Goal: Transaction & Acquisition: Book appointment/travel/reservation

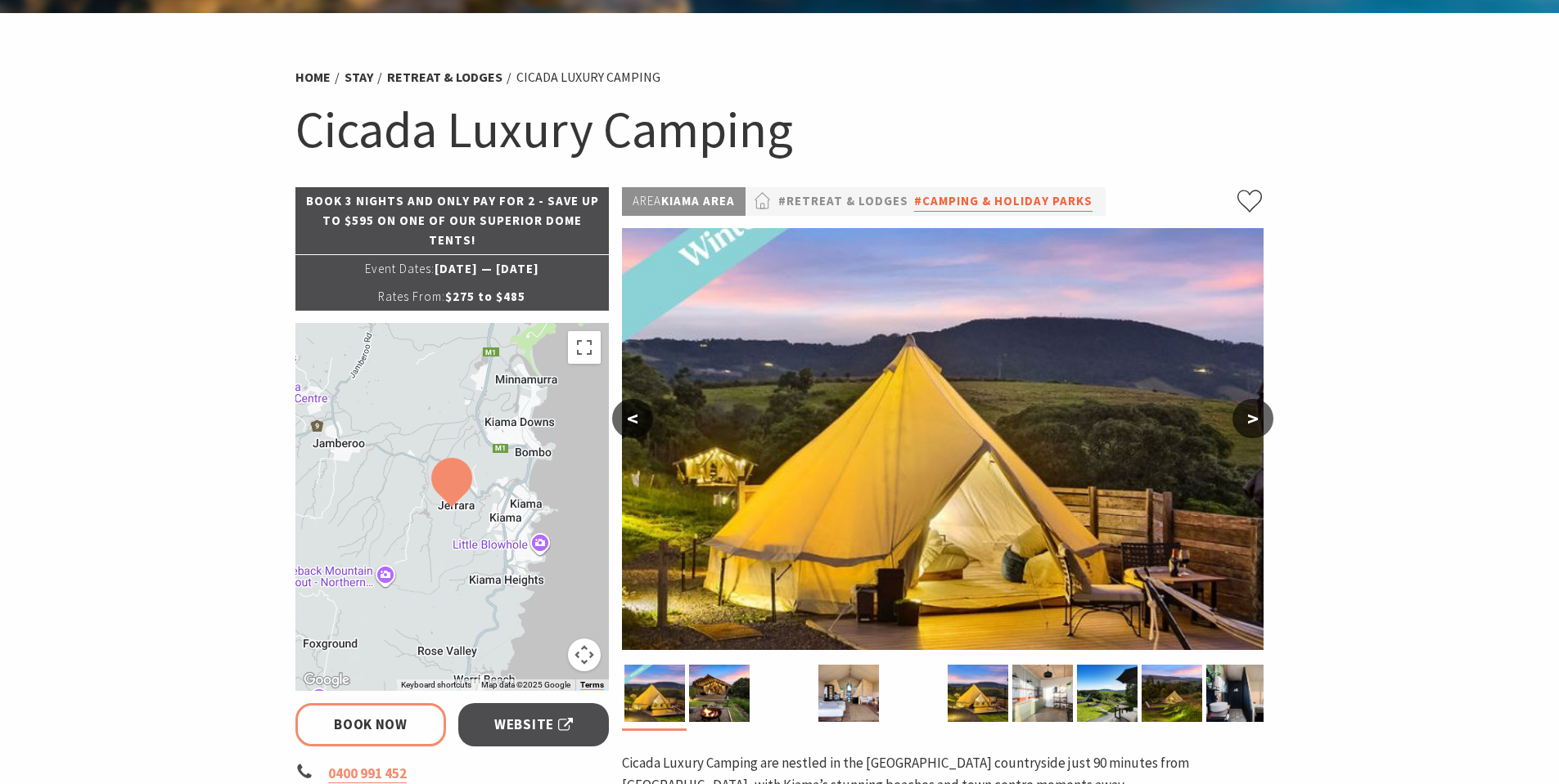
select select "3"
select select "2"
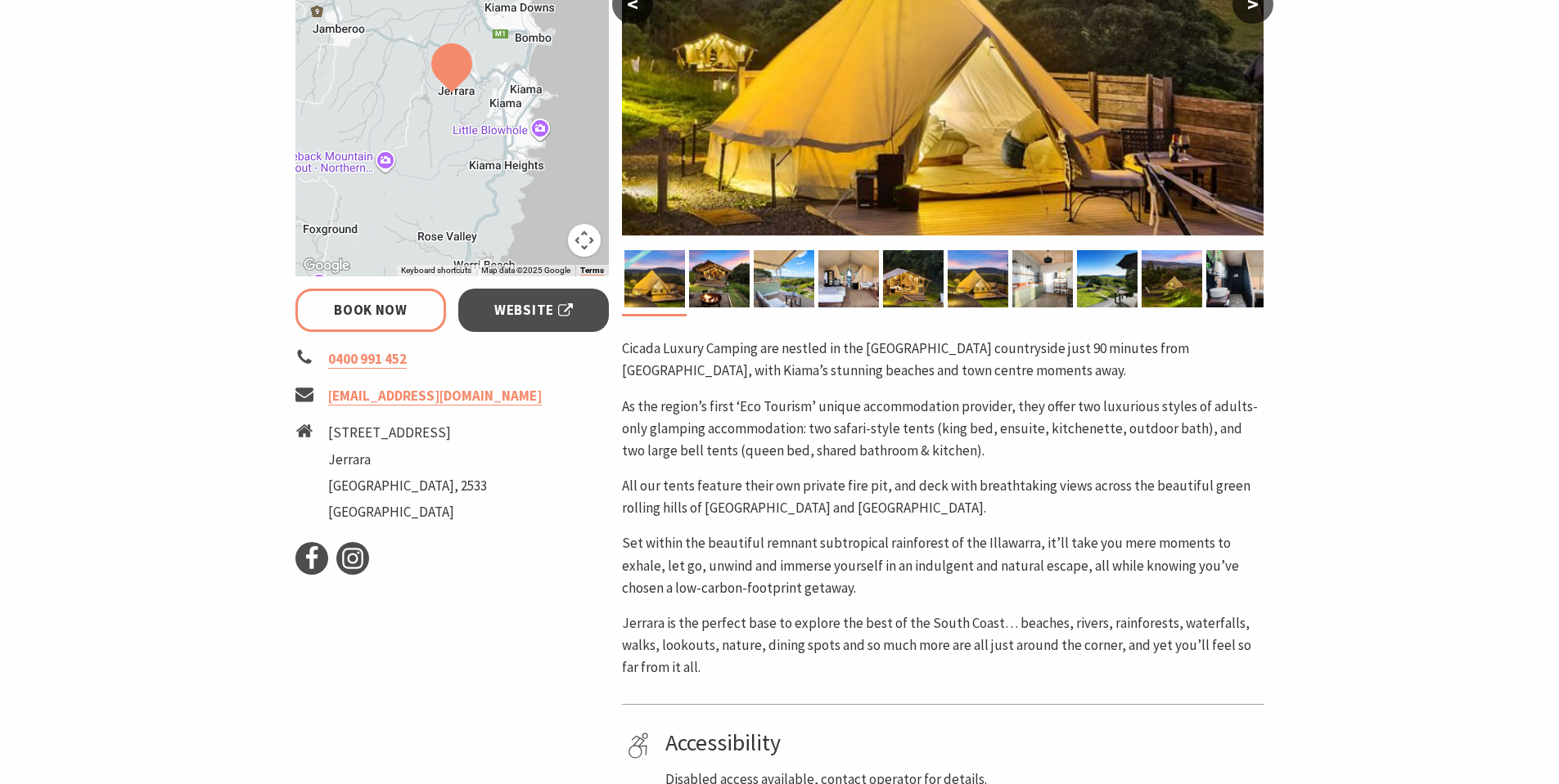
scroll to position [491, 0]
click at [404, 309] on link "Book Now" at bounding box center [371, 309] width 151 height 44
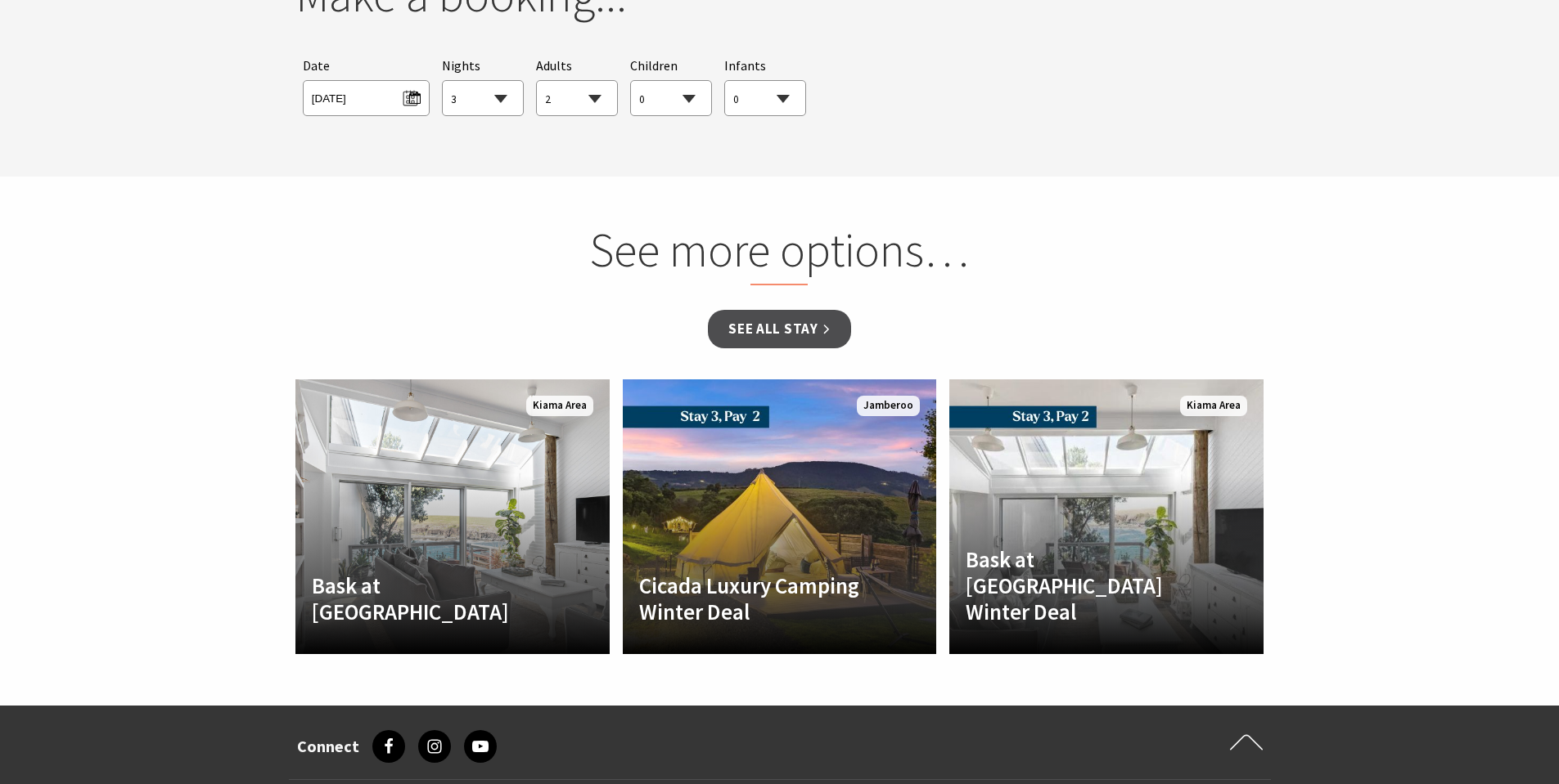
scroll to position [1690, 0]
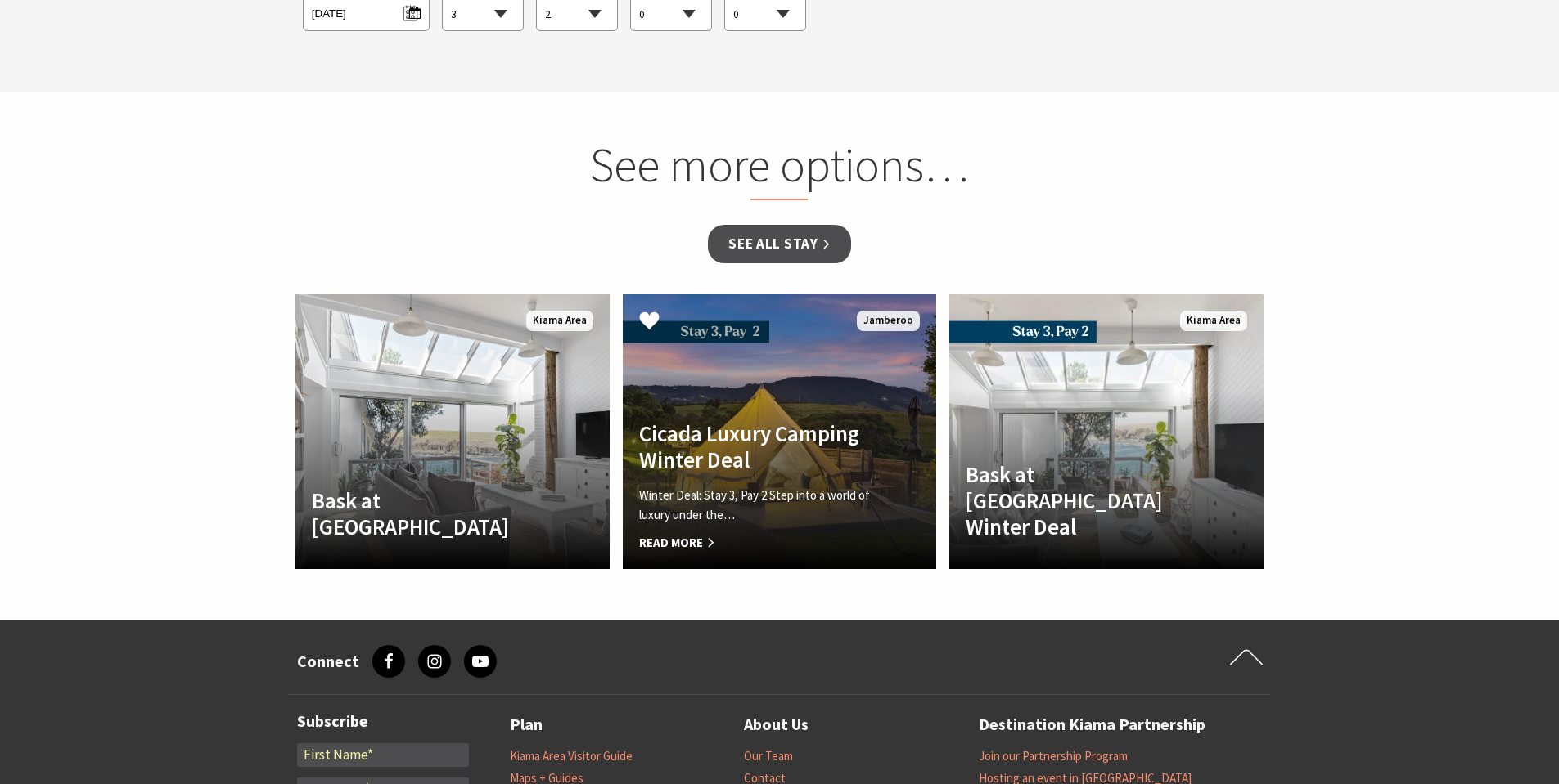
click at [763, 392] on link "Another Image Used Cicada Luxury Camping Winter Deal Winter Deal: Stay 3, Pay 2…" at bounding box center [780, 432] width 315 height 275
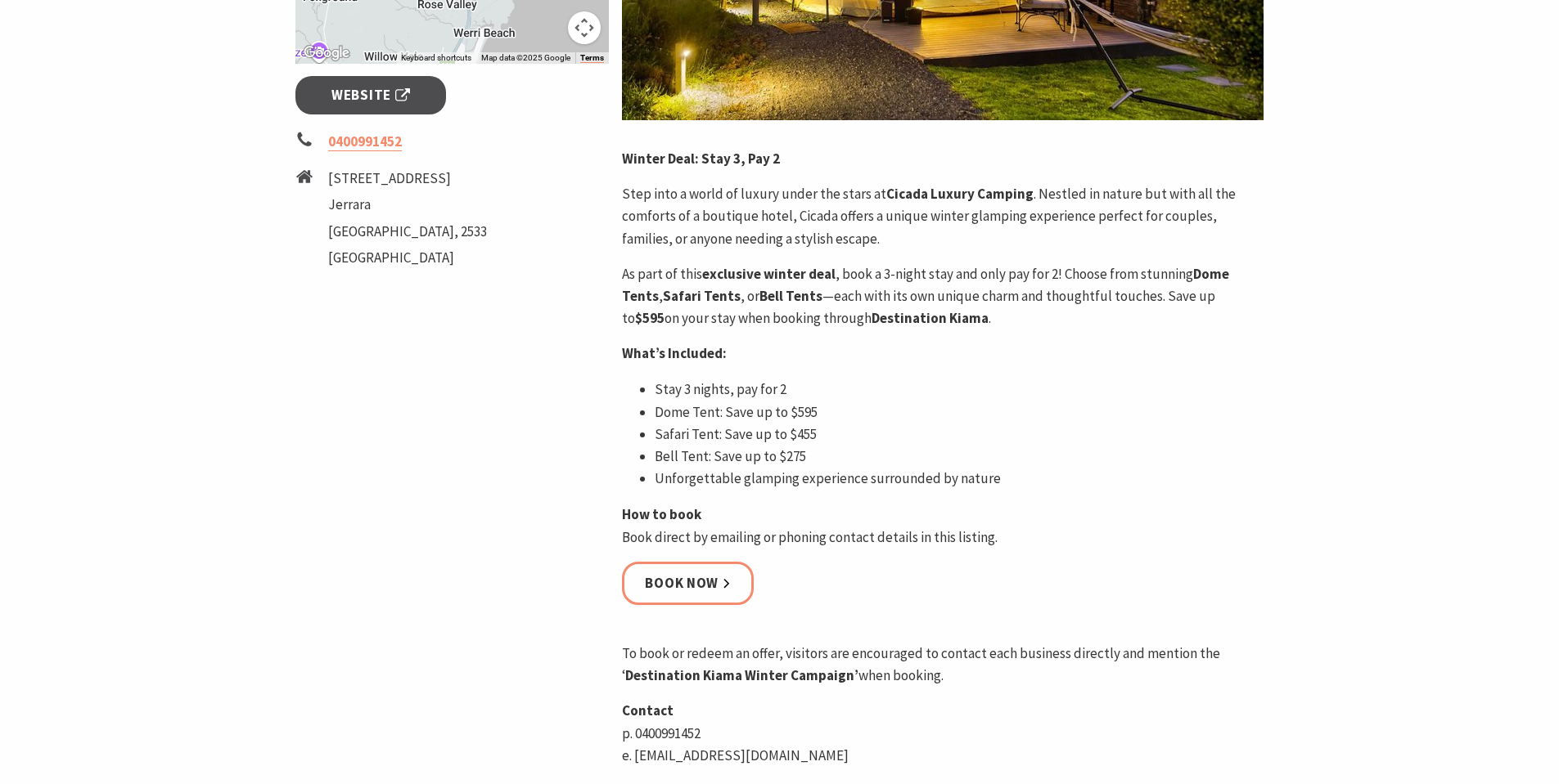
scroll to position [736, 0]
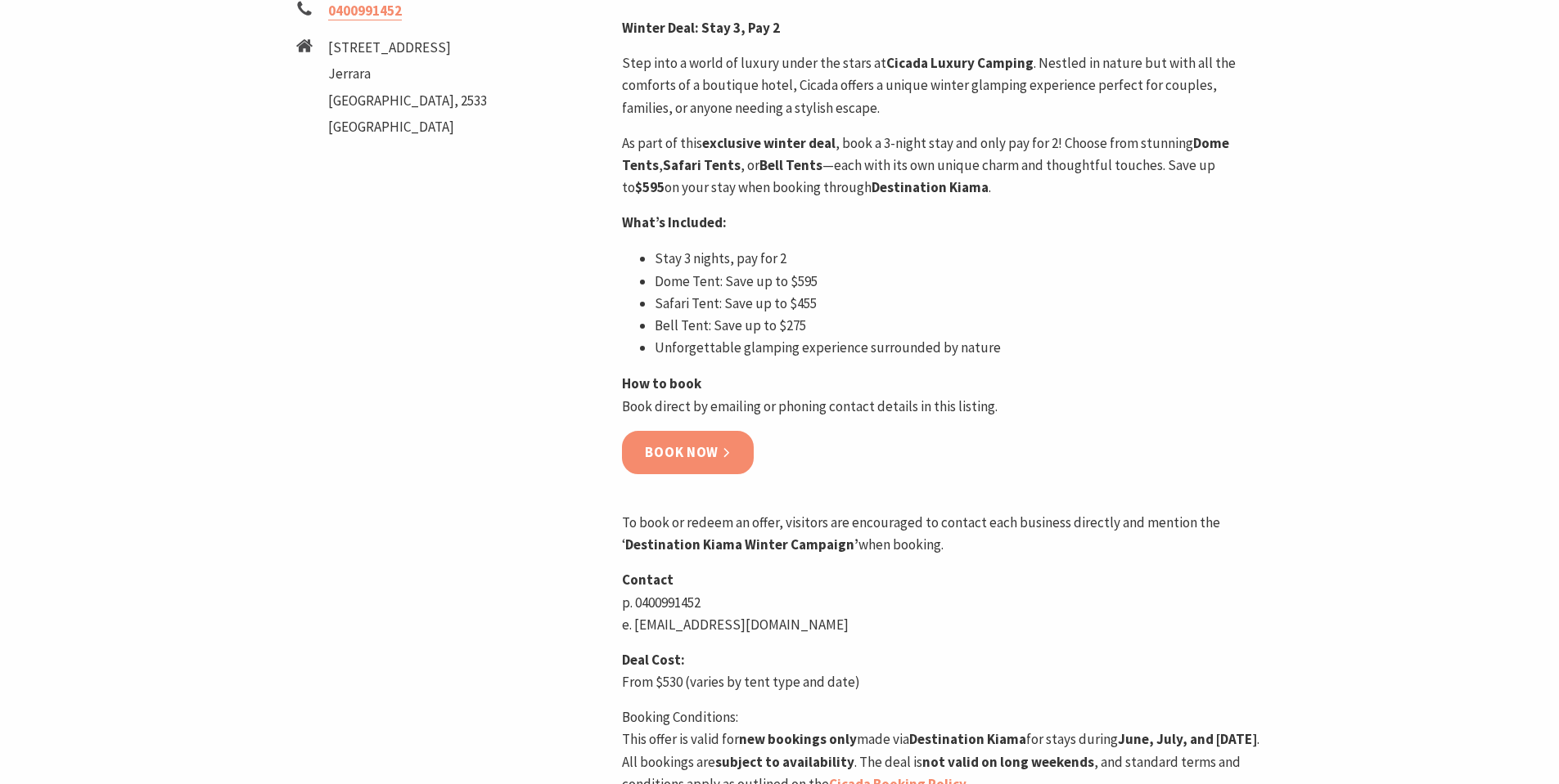
click at [732, 453] on link "Book now" at bounding box center [688, 452] width 131 height 44
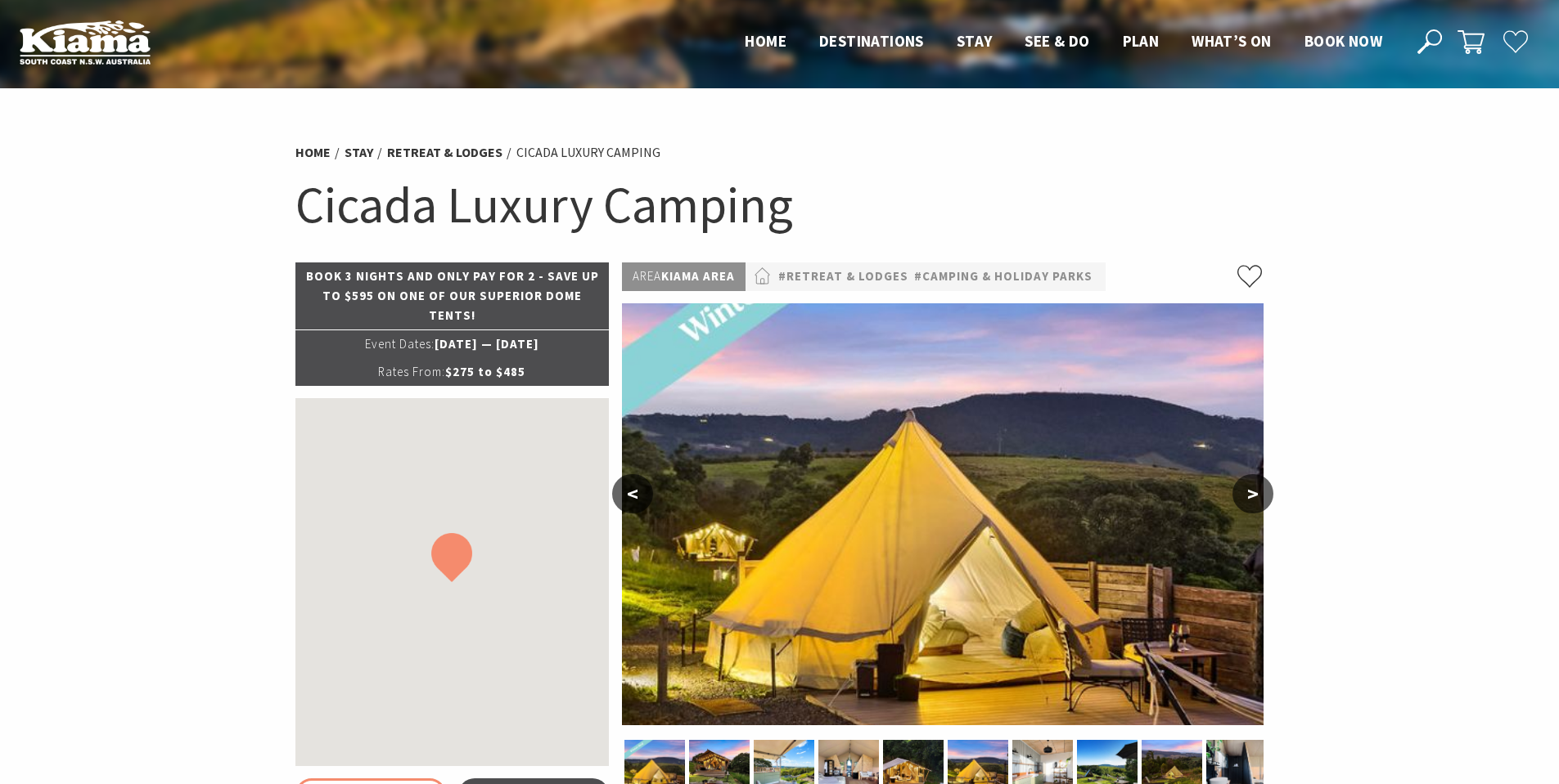
select select "3"
select select "2"
